Goal: Task Accomplishment & Management: Use online tool/utility

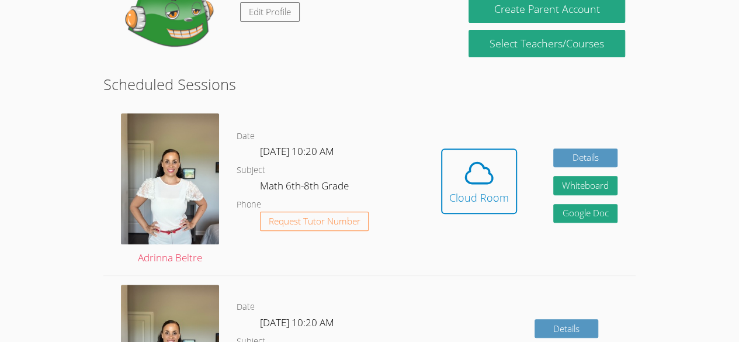
scroll to position [157, 0]
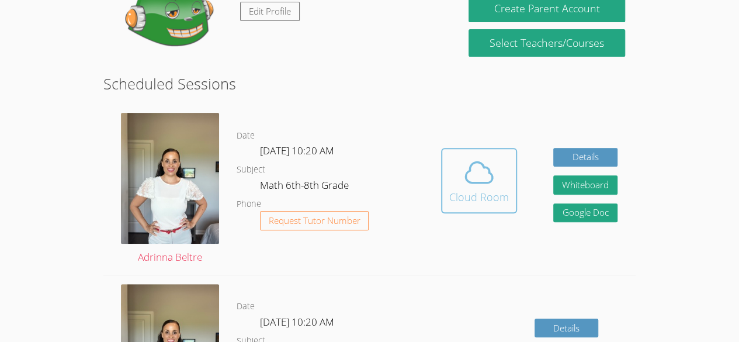
click at [476, 184] on icon at bounding box center [479, 172] width 33 height 33
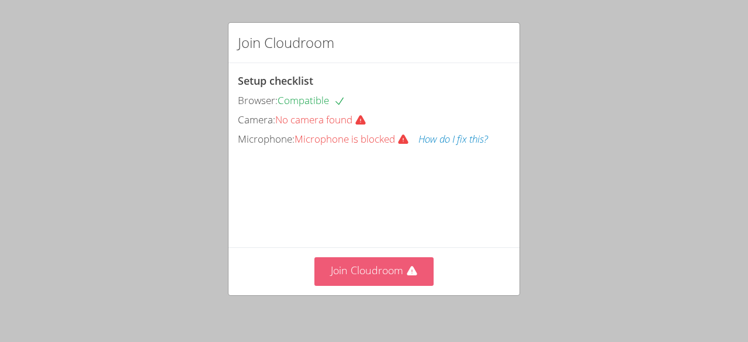
click at [359, 272] on button "Join Cloudroom" at bounding box center [374, 271] width 120 height 29
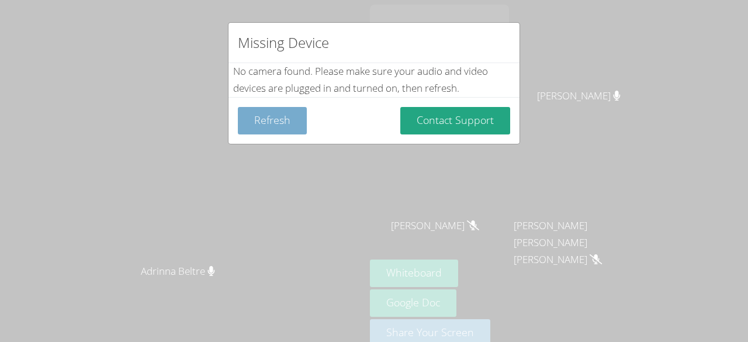
click at [263, 121] on button "Refresh" at bounding box center [272, 120] width 69 height 27
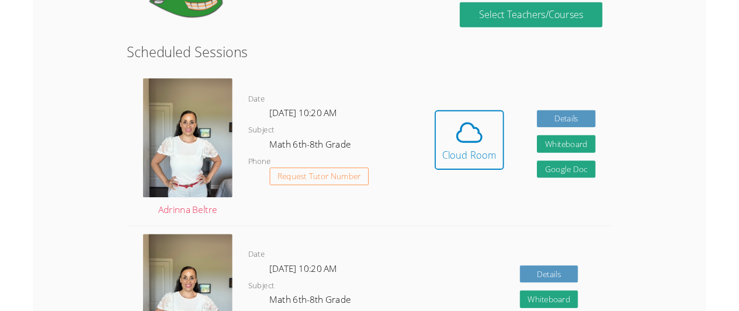
scroll to position [184, 0]
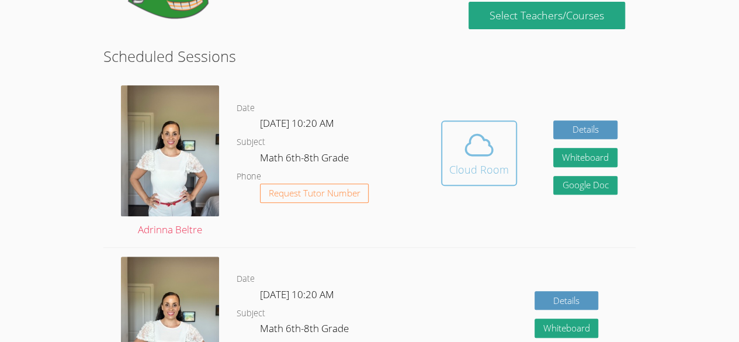
click at [466, 148] on icon at bounding box center [479, 145] width 33 height 33
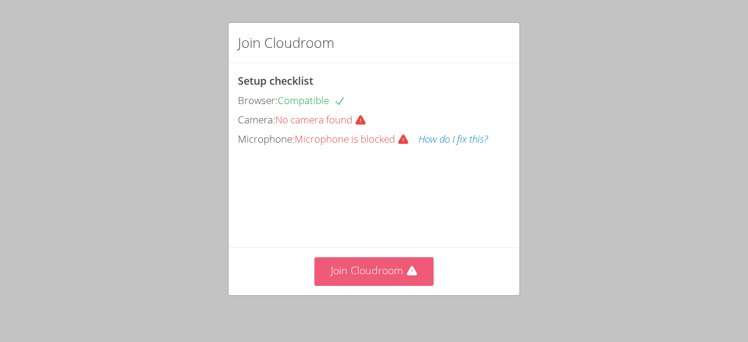
click at [373, 272] on button "Join Cloudroom" at bounding box center [374, 271] width 120 height 29
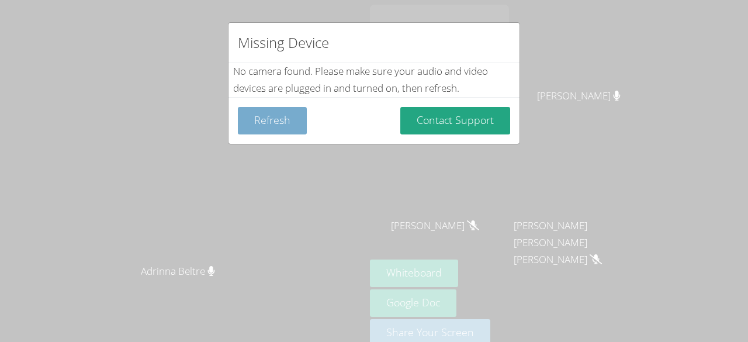
click at [258, 119] on button "Refresh" at bounding box center [272, 120] width 69 height 27
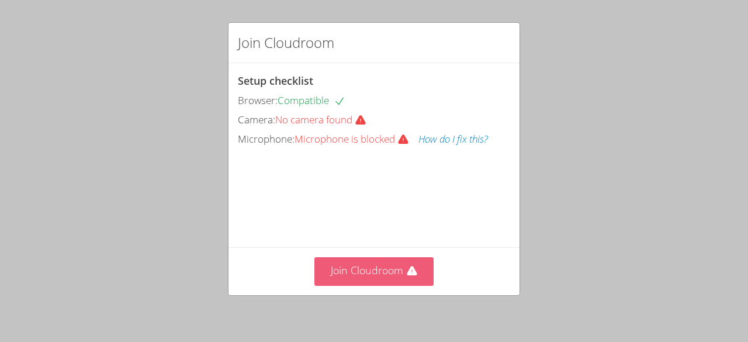
click at [336, 276] on button "Join Cloudroom" at bounding box center [374, 271] width 120 height 29
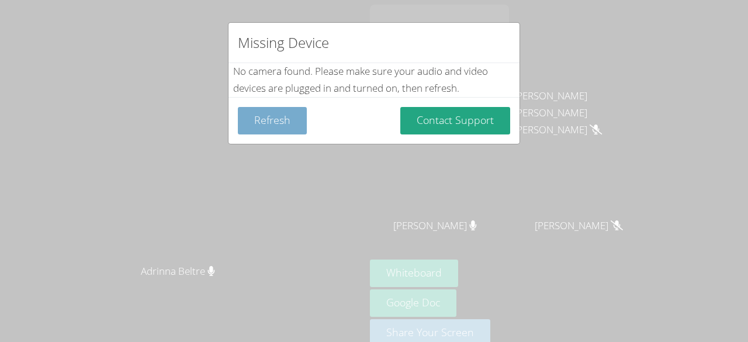
click at [291, 119] on button "Refresh" at bounding box center [272, 120] width 69 height 27
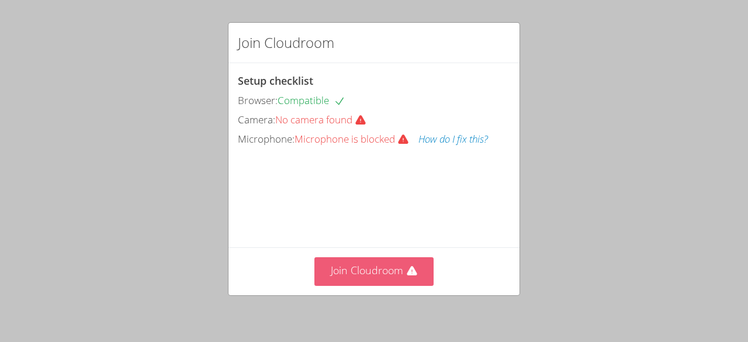
click at [399, 274] on button "Join Cloudroom" at bounding box center [374, 271] width 120 height 29
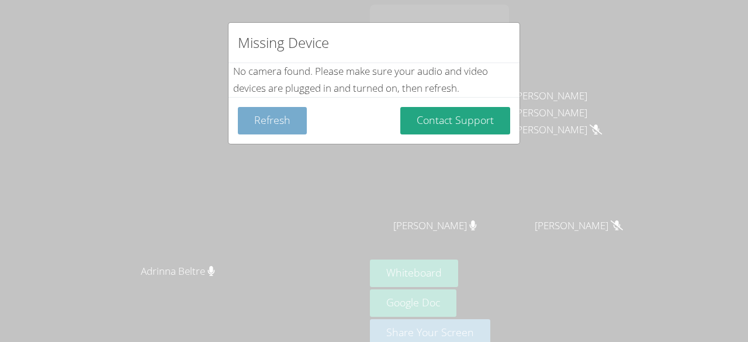
click at [289, 133] on button "Refresh" at bounding box center [272, 120] width 69 height 27
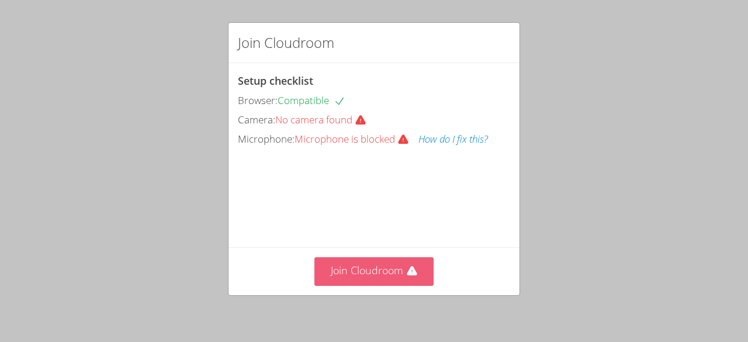
click at [346, 261] on button "Join Cloudroom" at bounding box center [374, 271] width 120 height 29
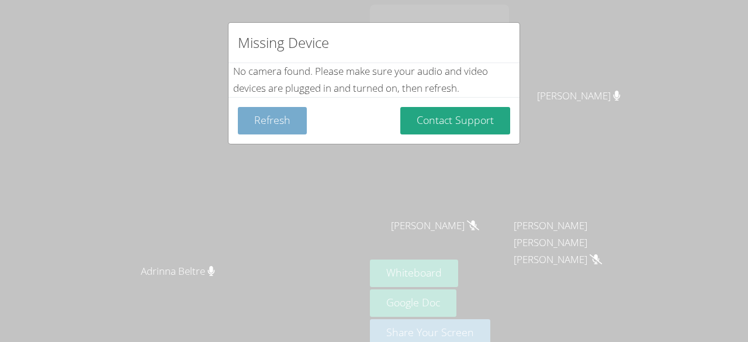
click at [291, 126] on button "Refresh" at bounding box center [272, 120] width 69 height 27
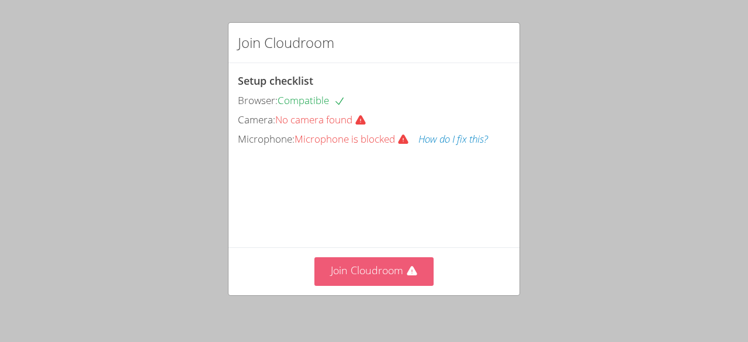
click at [393, 279] on button "Join Cloudroom" at bounding box center [374, 271] width 120 height 29
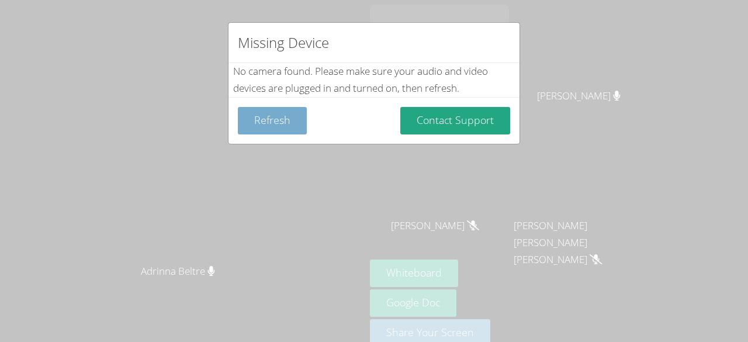
click at [269, 118] on button "Refresh" at bounding box center [272, 120] width 69 height 27
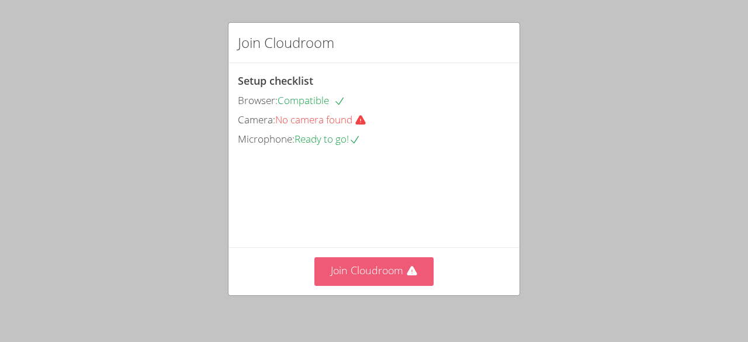
click at [364, 271] on button "Join Cloudroom" at bounding box center [374, 271] width 120 height 29
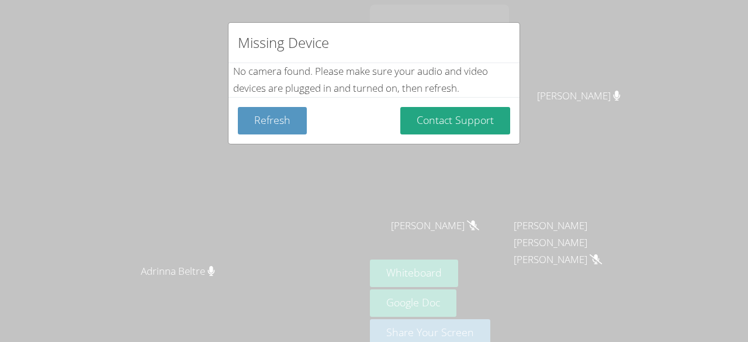
click at [166, 112] on div "Missing Device No camera found . Please make sure your audio and video devices …" at bounding box center [374, 171] width 748 height 342
click at [263, 112] on button "Refresh" at bounding box center [272, 120] width 69 height 27
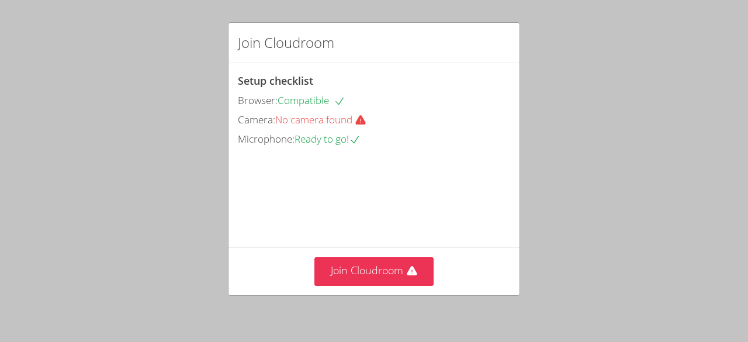
click at [297, 114] on span "No camera found" at bounding box center [325, 119] width 101 height 13
click at [126, 113] on div "Join Cloudroom Setup checklist Browser: Compatible Camera: No camera found Micr…" at bounding box center [374, 171] width 748 height 342
click at [101, 95] on div "Join Cloudroom Setup checklist Browser: Compatible Camera: No camera found Micr…" at bounding box center [374, 171] width 748 height 342
click at [25, 61] on div "Join Cloudroom Setup checklist Browser: Compatible Camera: No camera found Micr…" at bounding box center [374, 171] width 748 height 342
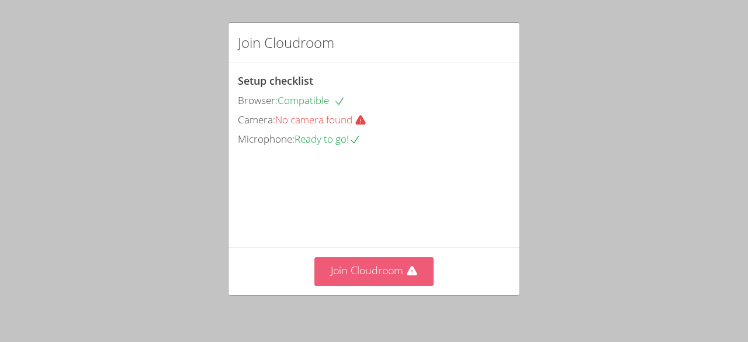
click at [355, 268] on button "Join Cloudroom" at bounding box center [374, 271] width 120 height 29
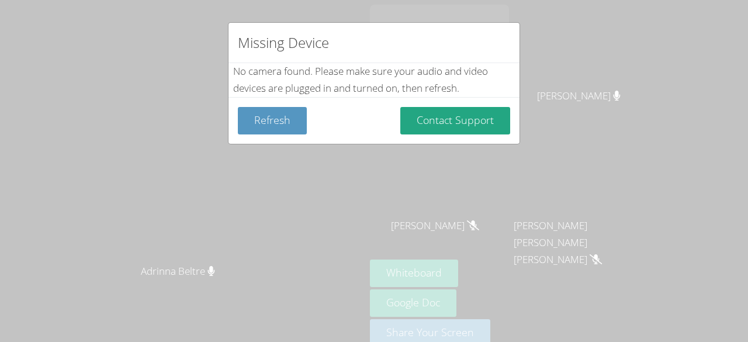
click at [532, 39] on div "Missing Device No camera found . Please make sure your audio and video devices …" at bounding box center [374, 171] width 748 height 342
click at [524, 42] on div "Missing Device No camera found . Please make sure your audio and video devices …" at bounding box center [374, 171] width 748 height 342
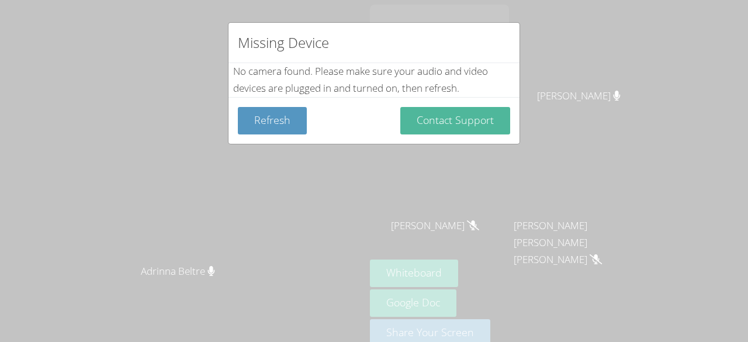
click at [448, 121] on button "Contact Support" at bounding box center [455, 120] width 110 height 27
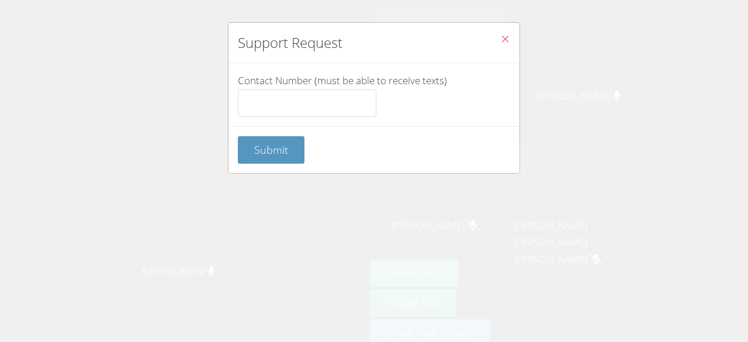
click at [500, 34] on icon "Close" at bounding box center [505, 39] width 10 height 10
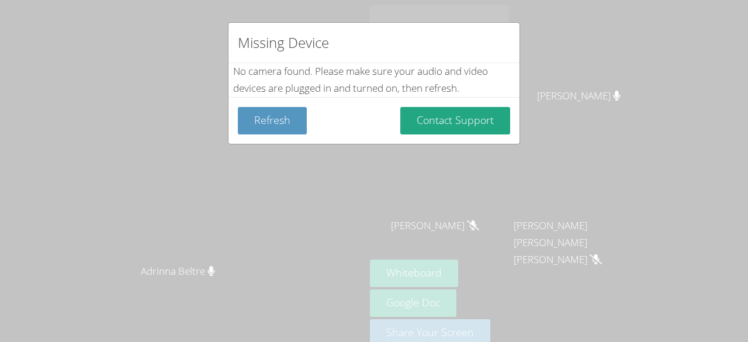
click at [573, 72] on div "Missing Device No camera found . Please make sure your audio and video devices …" at bounding box center [374, 171] width 748 height 342
click at [542, 69] on div "Missing Device No camera found . Please make sure your audio and video devices …" at bounding box center [374, 171] width 748 height 342
click at [553, 65] on div "Missing Device No camera found . Please make sure your audio and video devices …" at bounding box center [374, 171] width 748 height 342
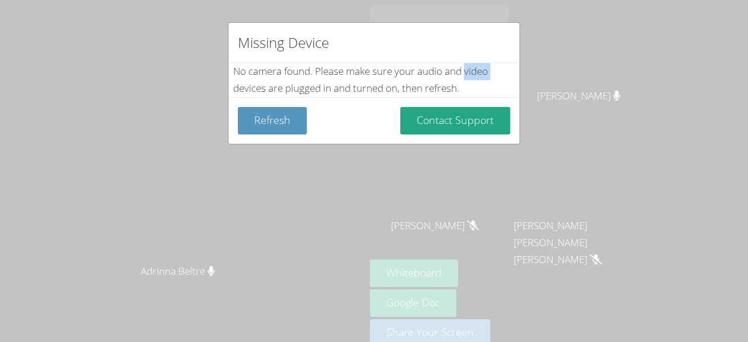
click at [587, 71] on div "Missing Device No camera found . Please make sure your audio and video devices …" at bounding box center [374, 171] width 748 height 342
click at [558, 79] on div "Missing Device No camera found . Please make sure your audio and video devices …" at bounding box center [374, 171] width 748 height 342
click at [562, 73] on div "Missing Device No camera found . Please make sure your audio and video devices …" at bounding box center [374, 171] width 748 height 342
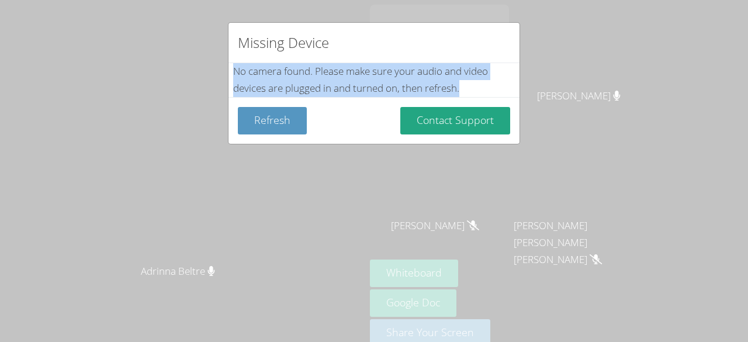
click at [562, 73] on div "Missing Device No camera found . Please make sure your audio and video devices …" at bounding box center [374, 171] width 748 height 342
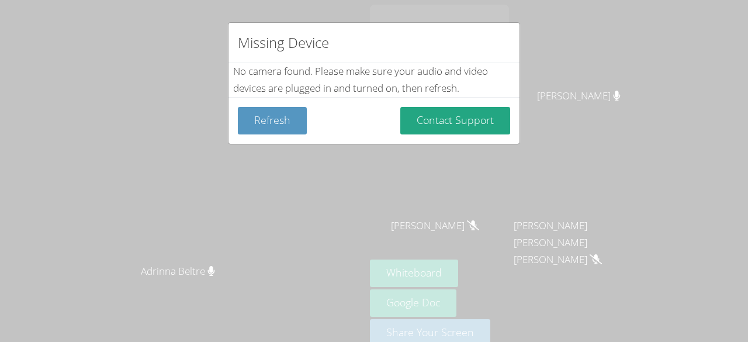
click at [345, 272] on div "Missing Device No camera found . Please make sure your audio and video devices …" at bounding box center [374, 171] width 748 height 342
click at [570, 68] on div "Missing Device No camera found . Please make sure your audio and video devices …" at bounding box center [374, 171] width 748 height 342
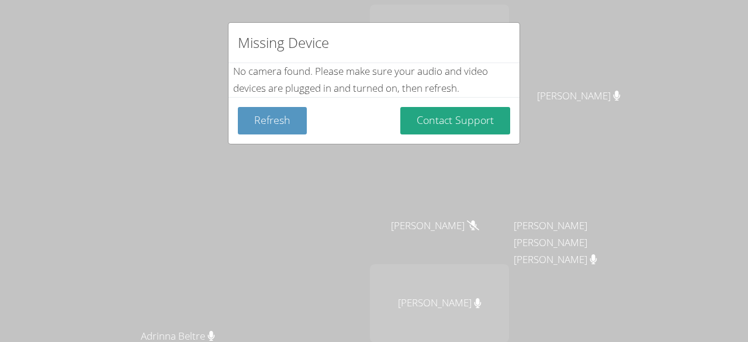
click at [558, 74] on div "Missing Device No camera found . Please make sure your audio and video devices …" at bounding box center [374, 171] width 748 height 342
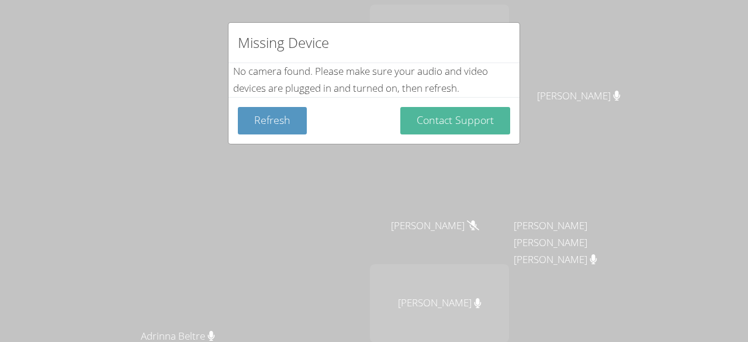
click at [465, 121] on button "Contact Support" at bounding box center [455, 120] width 110 height 27
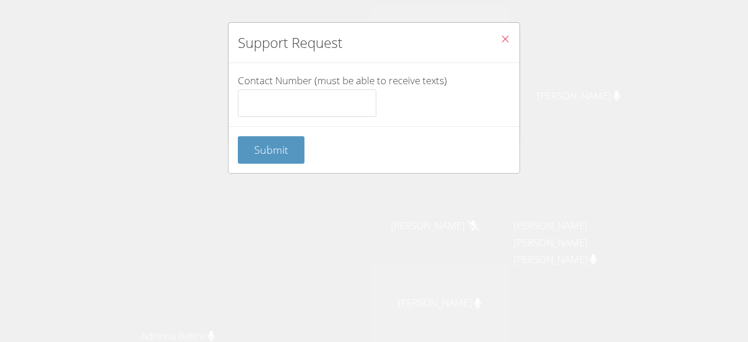
click at [500, 41] on icon "Close" at bounding box center [505, 39] width 10 height 10
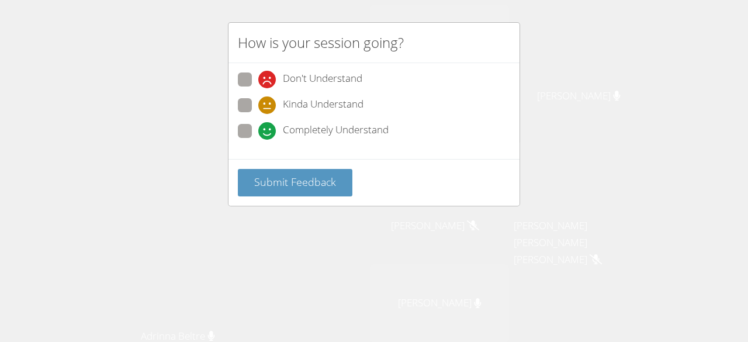
click at [273, 124] on icon at bounding box center [267, 131] width 18 height 18
click at [268, 124] on input "Completely Understand" at bounding box center [263, 129] width 10 height 10
radio input "true"
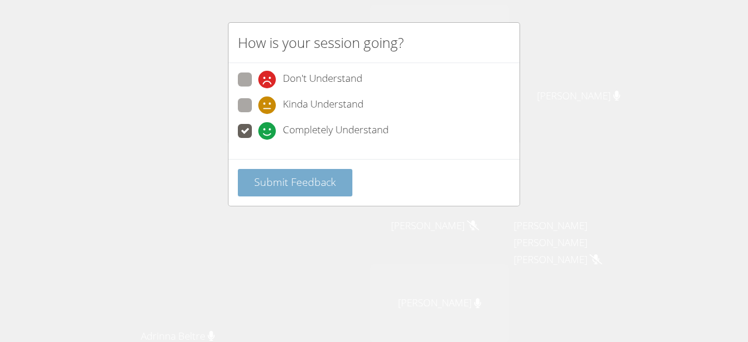
click at [296, 185] on span "Submit Feedback" at bounding box center [295, 182] width 82 height 14
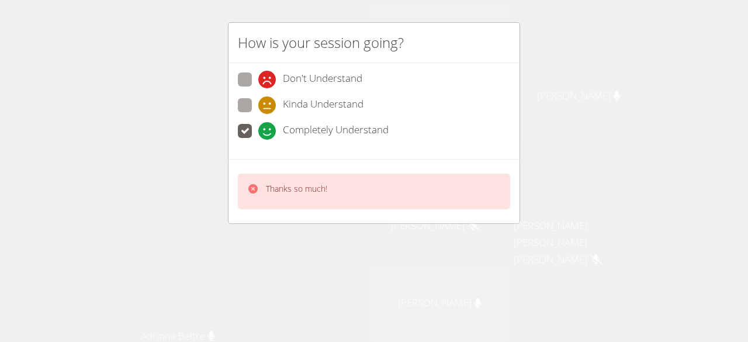
click at [258, 140] on span at bounding box center [258, 140] width 0 height 0
click at [258, 130] on input "Completely Understand" at bounding box center [263, 129] width 10 height 10
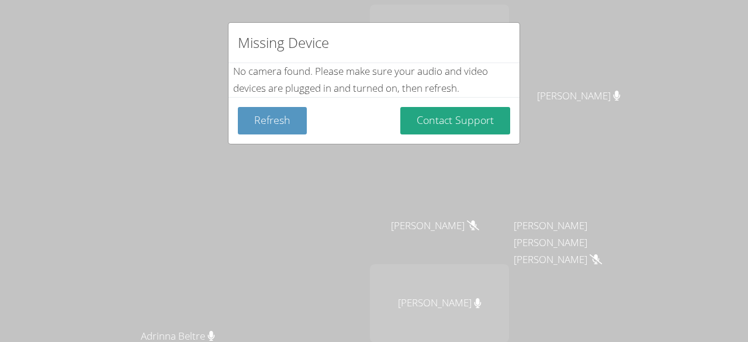
click at [572, 70] on div "Missing Device No camera found . Please make sure your audio and video devices …" at bounding box center [374, 171] width 748 height 342
click at [571, 72] on div "Missing Device No camera found . Please make sure your audio and video devices …" at bounding box center [374, 171] width 748 height 342
click at [577, 70] on div "Missing Device No camera found . Please make sure your audio and video devices …" at bounding box center [374, 171] width 748 height 342
click at [570, 75] on div "Missing Device No camera found . Please make sure your audio and video devices …" at bounding box center [374, 171] width 748 height 342
click at [581, 71] on div "Missing Device No camera found . Please make sure your audio and video devices …" at bounding box center [374, 171] width 748 height 342
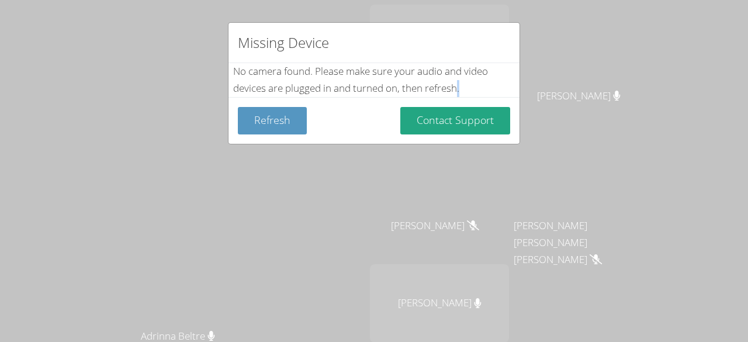
click at [666, 305] on div "Missing Device No camera found . Please make sure your audio and video devices …" at bounding box center [374, 171] width 748 height 342
click at [425, 62] on div "Missing Device" at bounding box center [373, 43] width 291 height 40
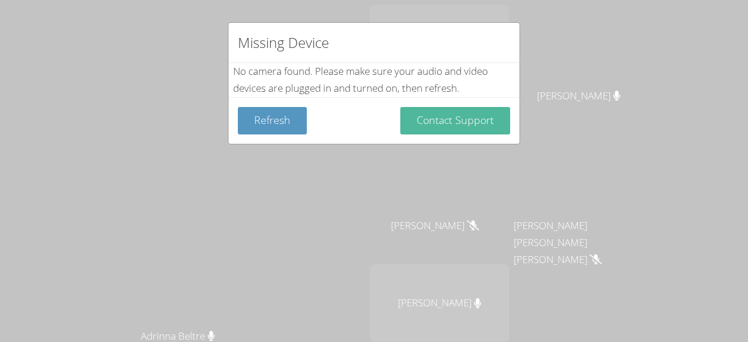
click at [430, 117] on button "Contact Support" at bounding box center [455, 120] width 110 height 27
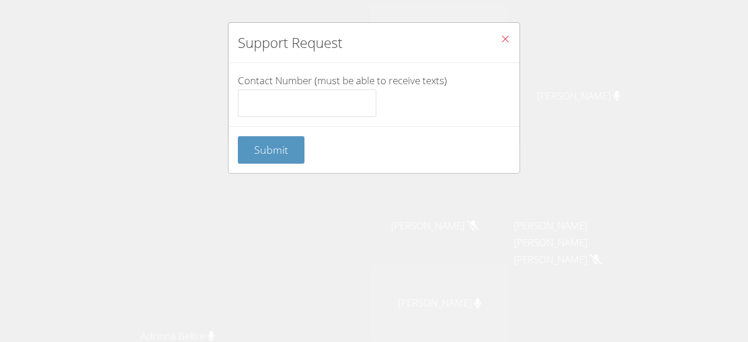
click at [500, 39] on icon "Close" at bounding box center [505, 39] width 10 height 10
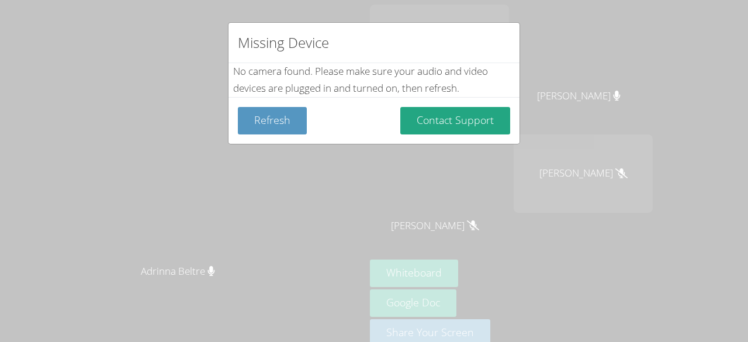
click at [486, 278] on div "Missing Device No camera found . Please make sure your audio and video devices …" at bounding box center [374, 171] width 748 height 342
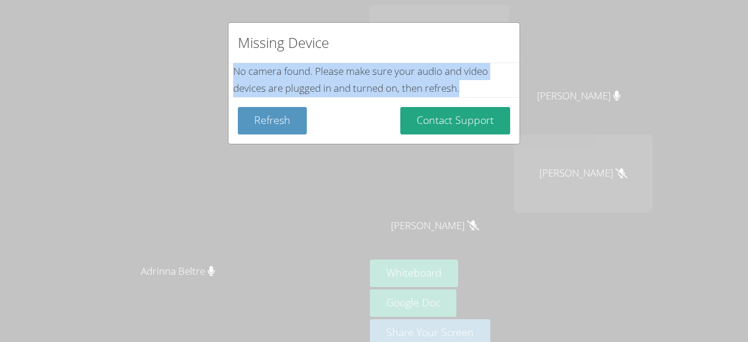
click at [486, 278] on div "Missing Device No camera found . Please make sure your audio and video devices …" at bounding box center [374, 171] width 748 height 342
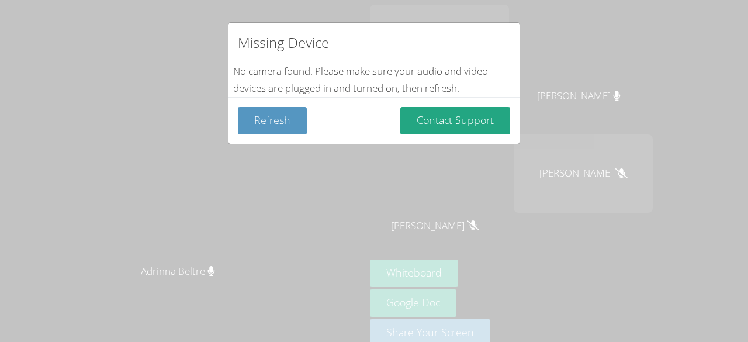
click at [670, 53] on div "Missing Device No camera found . Please make sure your audio and video devices …" at bounding box center [374, 171] width 748 height 342
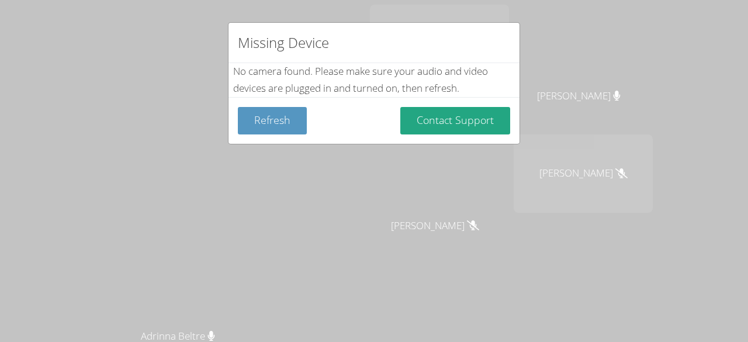
click at [573, 65] on div "Missing Device No camera found . Please make sure your audio and video devices …" at bounding box center [374, 171] width 748 height 342
click at [386, 257] on div "Missing Device No camera found . Please make sure your audio and video devices …" at bounding box center [374, 171] width 748 height 342
click at [279, 123] on button "Refresh" at bounding box center [272, 120] width 69 height 27
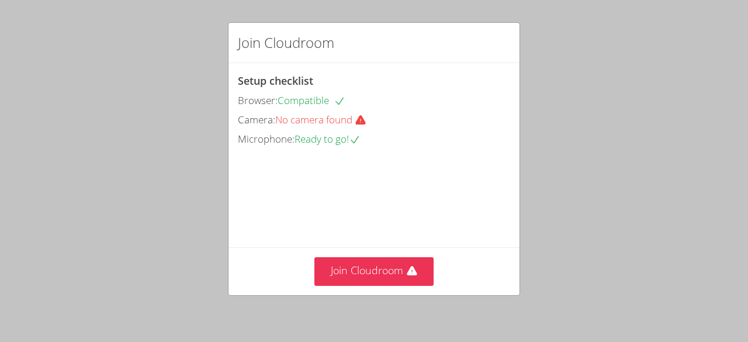
click at [282, 122] on span "No camera found" at bounding box center [325, 119] width 101 height 13
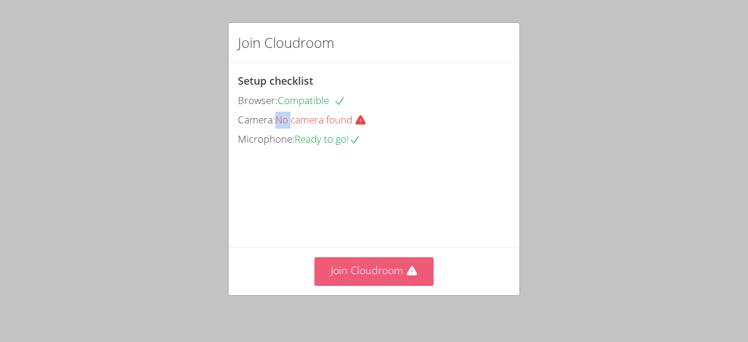
click at [361, 257] on button "Join Cloudroom" at bounding box center [374, 271] width 120 height 29
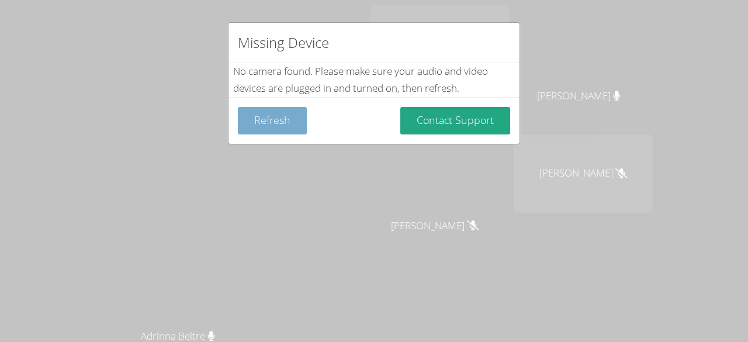
click at [281, 123] on button "Refresh" at bounding box center [272, 120] width 69 height 27
